Goal: Transaction & Acquisition: Purchase product/service

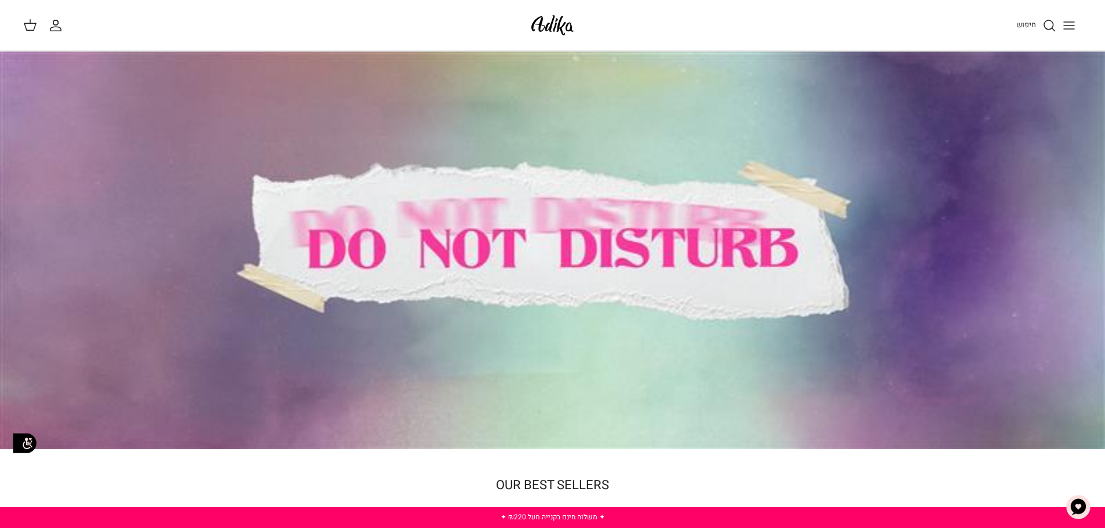
click at [657, 273] on div at bounding box center [552, 251] width 1105 height 398
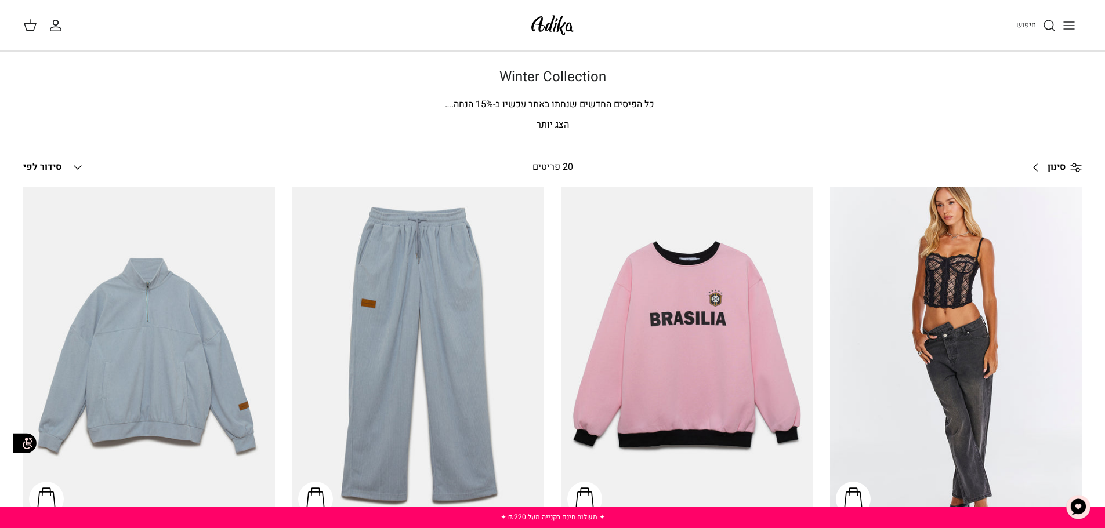
click at [1069, 23] on icon "Toggle menu" at bounding box center [1069, 26] width 14 height 14
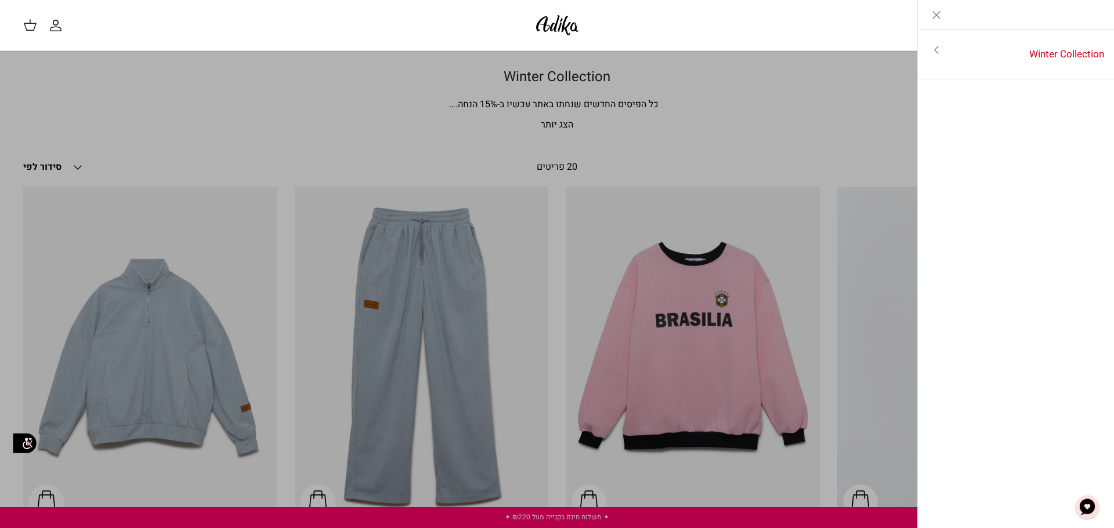
click at [937, 16] on line "Close" at bounding box center [936, 15] width 7 height 7
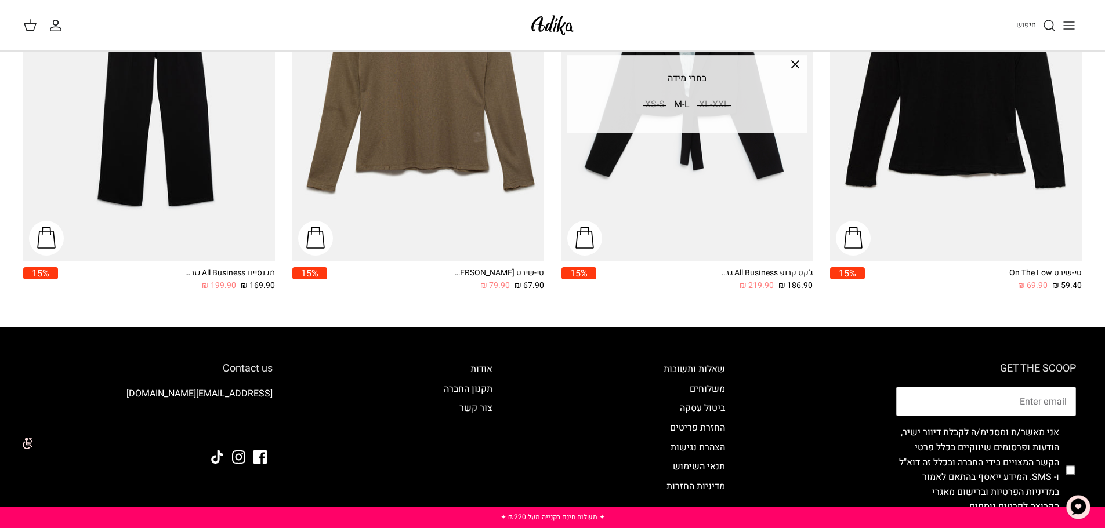
scroll to position [1730, 0]
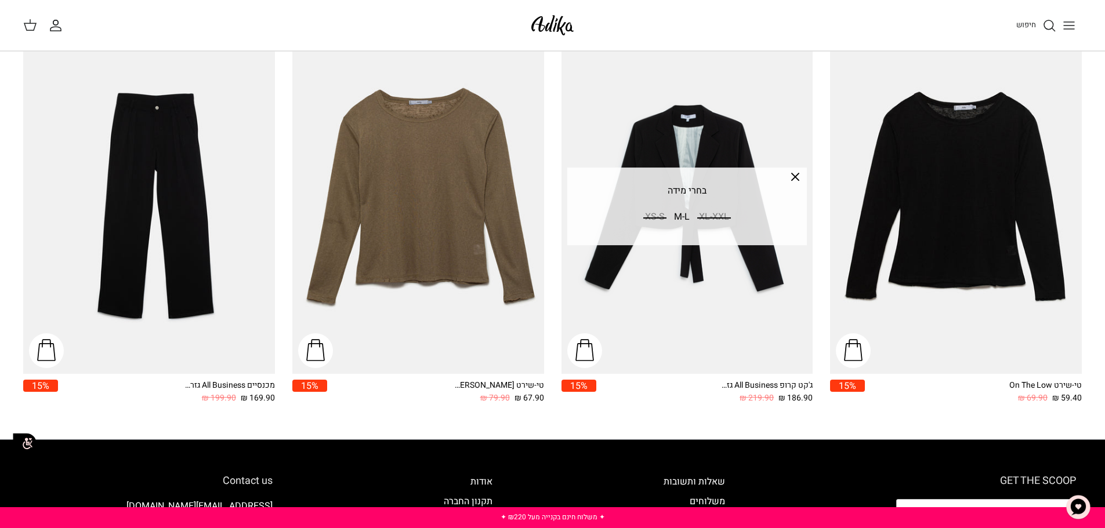
click at [1067, 27] on icon "Toggle menu" at bounding box center [1069, 26] width 14 height 14
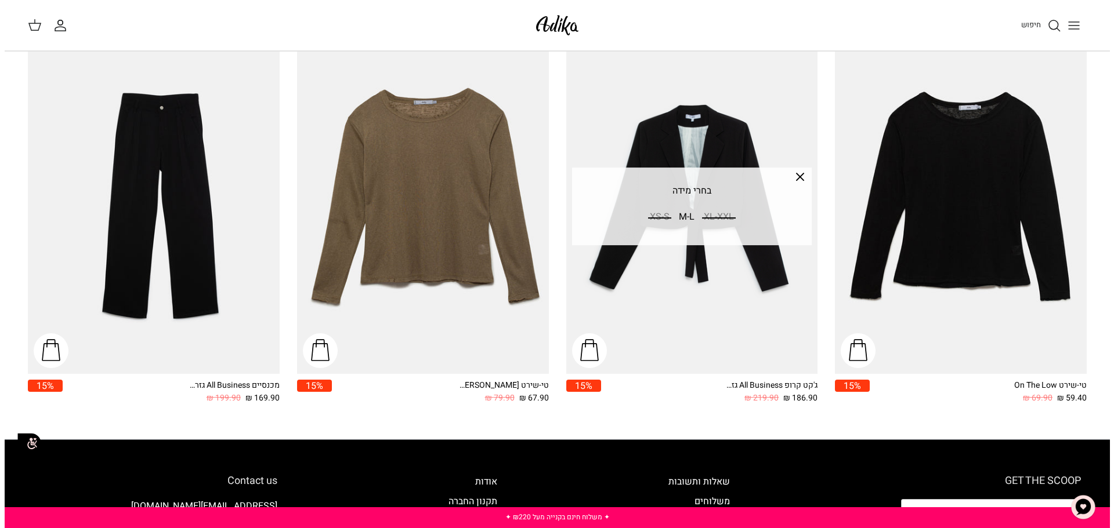
scroll to position [1741, 0]
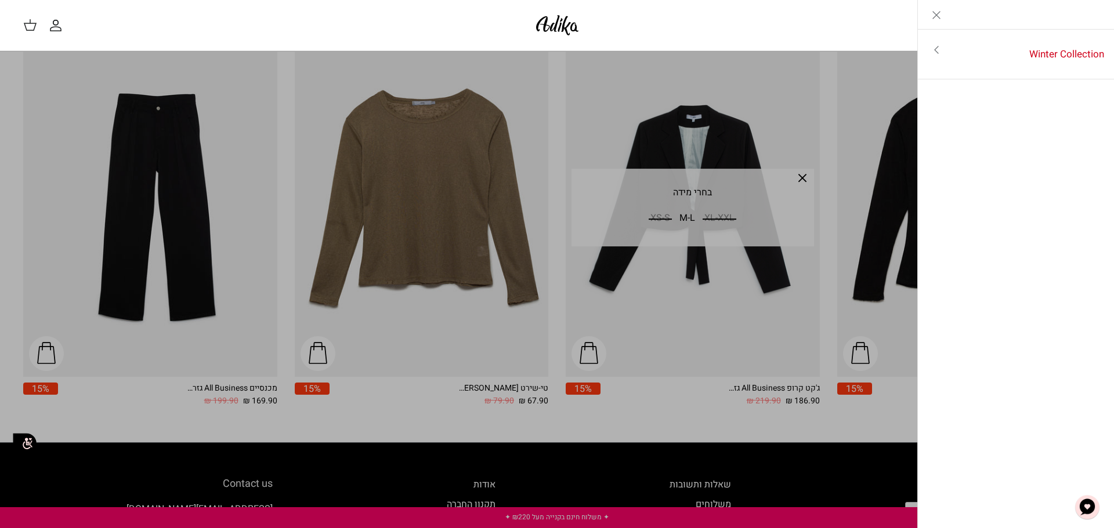
click at [940, 50] on icon "Toggle menu" at bounding box center [936, 50] width 14 height 14
